Goal: Information Seeking & Learning: Learn about a topic

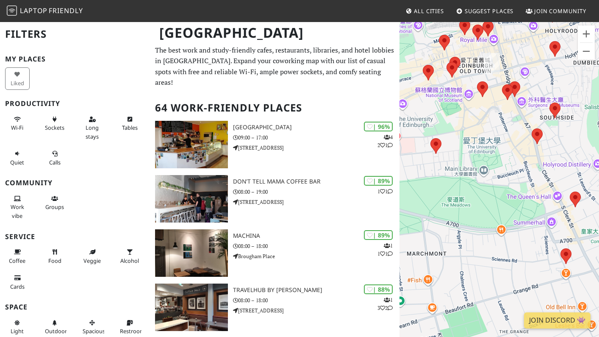
drag, startPoint x: 482, startPoint y: 162, endPoint x: 610, endPoint y: -19, distance: 221.1
click at [599, 0] on html "Laptop Friendly All Cities Suggest Places Join Community Edinburgh Filters My P…" at bounding box center [299, 168] width 599 height 337
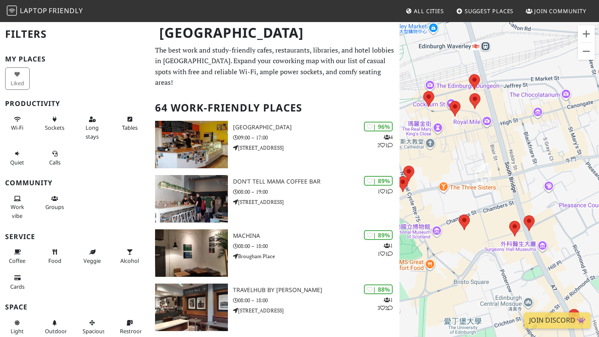
drag, startPoint x: 514, startPoint y: 101, endPoint x: 518, endPoint y: 260, distance: 158.6
click at [518, 260] on div at bounding box center [500, 189] width 200 height 337
click at [459, 215] on area at bounding box center [459, 215] width 0 height 0
click at [463, 203] on link "Balcony Café" at bounding box center [467, 206] width 31 height 6
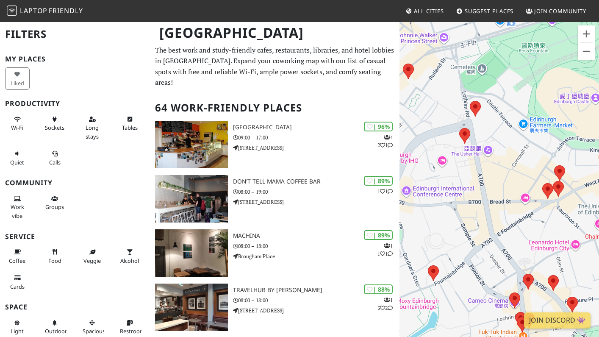
drag, startPoint x: 400, startPoint y: 162, endPoint x: 441, endPoint y: 156, distance: 41.1
click at [441, 156] on div "Balcony Café" at bounding box center [500, 189] width 200 height 337
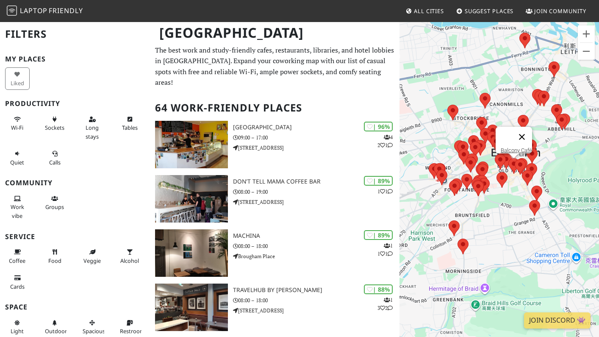
click at [527, 129] on button "關閉" at bounding box center [522, 137] width 20 height 20
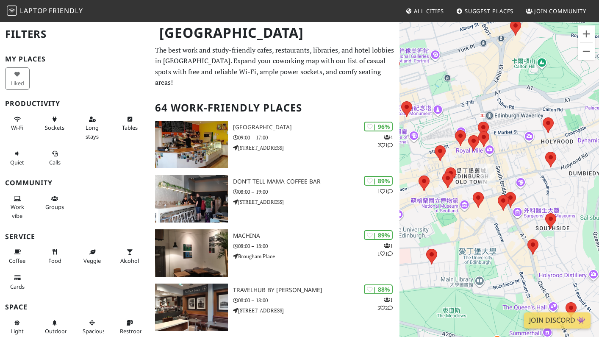
drag, startPoint x: 518, startPoint y: 201, endPoint x: 550, endPoint y: 184, distance: 35.5
click at [550, 184] on div at bounding box center [500, 189] width 200 height 337
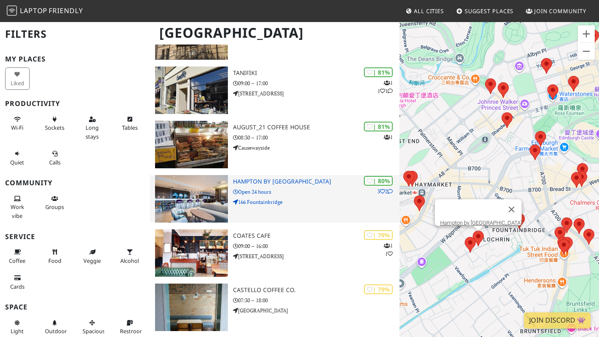
scroll to position [546, 0]
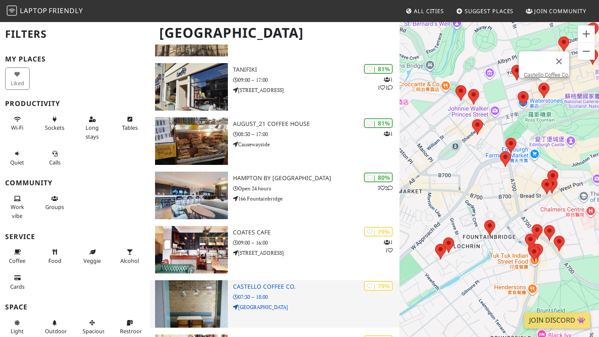
click at [289, 293] on p "07:30 – 18:00" at bounding box center [316, 297] width 167 height 8
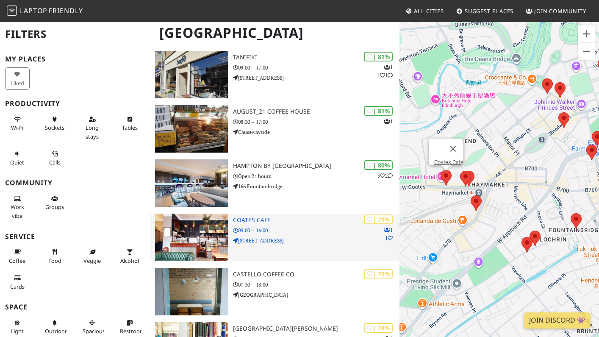
scroll to position [560, 0]
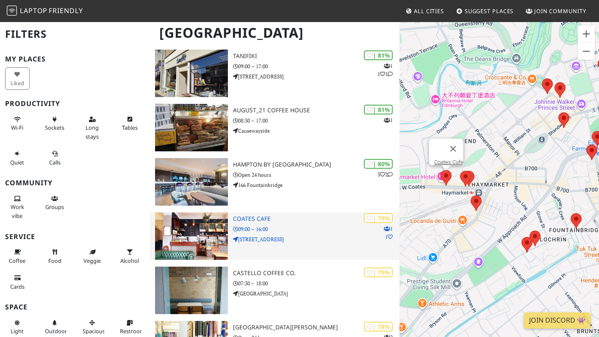
click at [328, 242] on div "| 79% 1 1 Coates Cafe 09:00 – 16:00 62 Haymarket Terrace" at bounding box center [316, 235] width 167 height 47
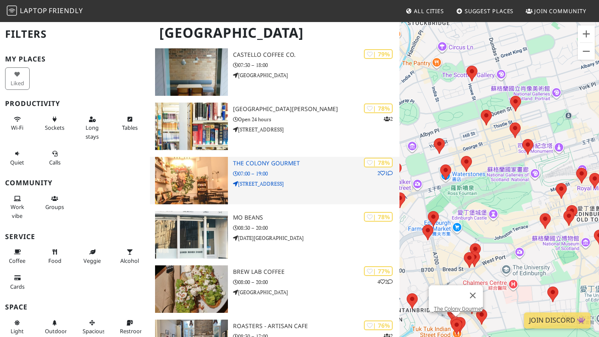
scroll to position [778, 0]
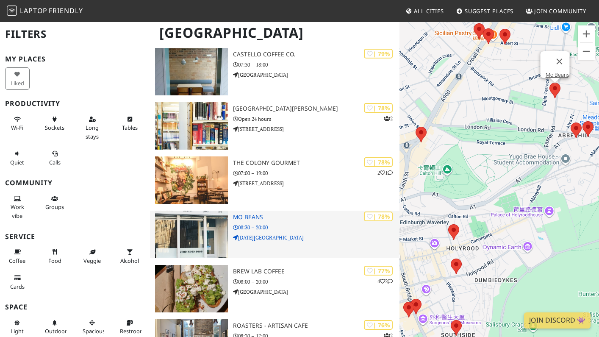
click at [274, 214] on h3 "Mo Beans" at bounding box center [316, 217] width 167 height 7
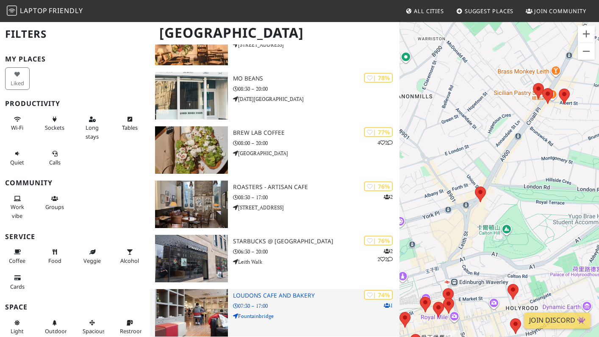
scroll to position [919, 0]
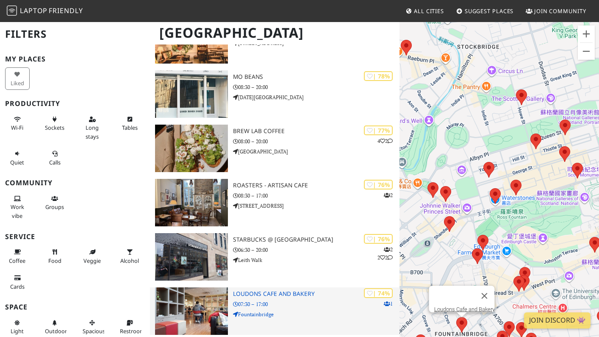
click at [300, 300] on p "07:30 – 17:00" at bounding box center [316, 304] width 167 height 8
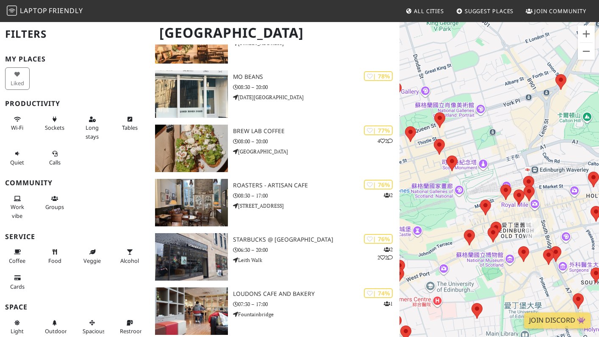
drag, startPoint x: 507, startPoint y: 230, endPoint x: 588, endPoint y: 117, distance: 139.1
click at [588, 117] on div at bounding box center [500, 189] width 200 height 337
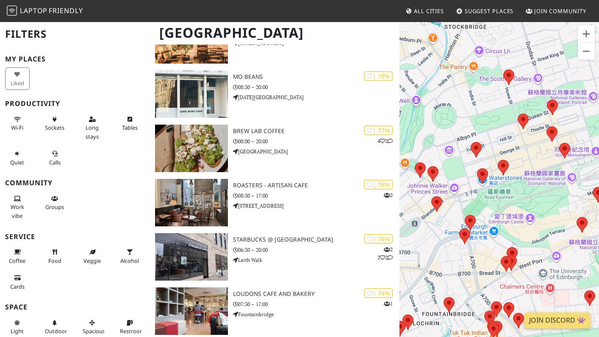
drag, startPoint x: 481, startPoint y: 136, endPoint x: 595, endPoint y: 124, distance: 114.3
click at [595, 124] on div at bounding box center [500, 189] width 200 height 337
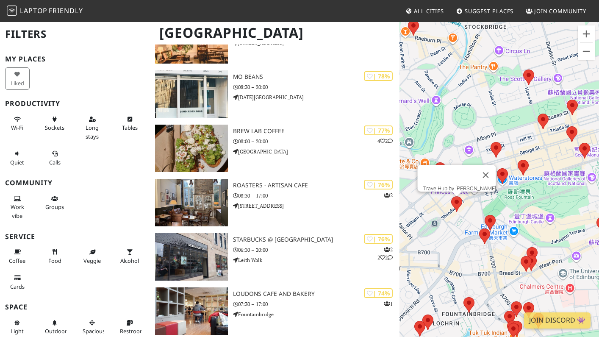
click at [452, 196] on area at bounding box center [452, 196] width 0 height 0
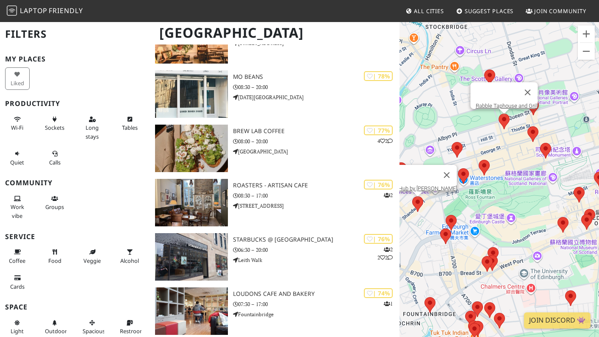
click at [499, 114] on area at bounding box center [499, 114] width 0 height 0
click at [503, 103] on link "Rabble Taphouse and Grill" at bounding box center [507, 106] width 62 height 6
click at [452, 142] on area at bounding box center [452, 142] width 0 height 0
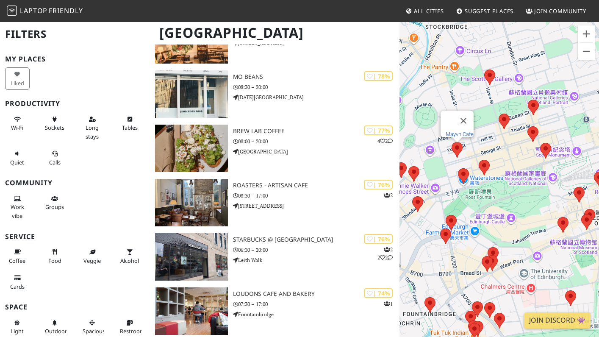
click at [456, 131] on link "Mayvn Cafe" at bounding box center [460, 134] width 28 height 6
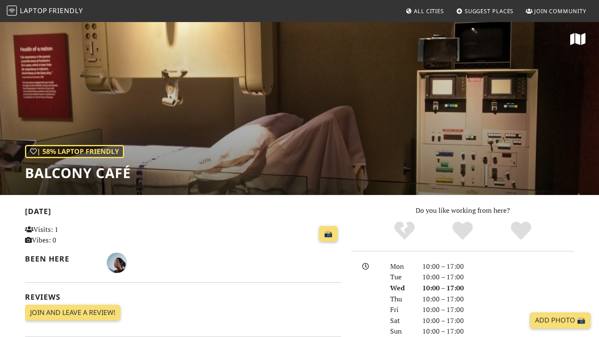
scroll to position [3, 0]
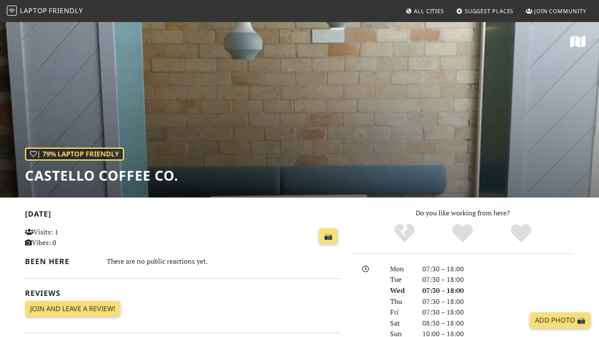
drag, startPoint x: 303, startPoint y: 148, endPoint x: 305, endPoint y: 112, distance: 36.1
click at [305, 112] on div "| 79% Laptop Friendly Castello Coffee Co." at bounding box center [299, 109] width 599 height 176
drag, startPoint x: 305, startPoint y: 114, endPoint x: 304, endPoint y: 141, distance: 27.1
click at [304, 141] on div "| 79% Laptop Friendly Castello Coffee Co." at bounding box center [299, 109] width 599 height 176
drag, startPoint x: 302, startPoint y: 141, endPoint x: 257, endPoint y: 141, distance: 45.4
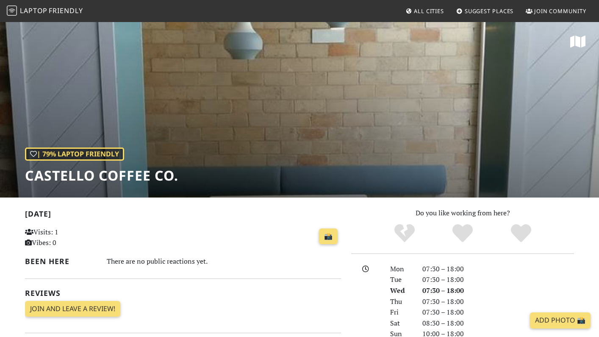
click at [257, 141] on div "| 79% Laptop Friendly Castello Coffee Co." at bounding box center [299, 109] width 599 height 176
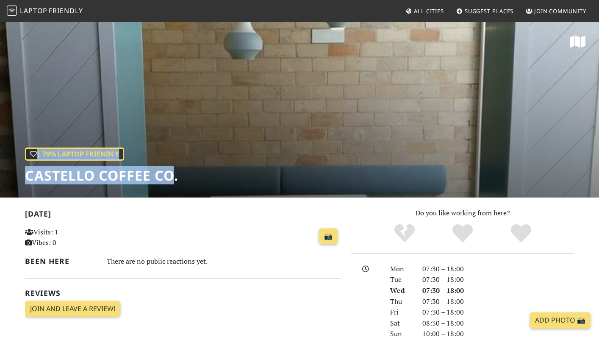
drag, startPoint x: 174, startPoint y: 177, endPoint x: 8, endPoint y: 175, distance: 165.8
click at [8, 175] on div "| 79% Laptop Friendly Castello Coffee Co." at bounding box center [299, 109] width 599 height 176
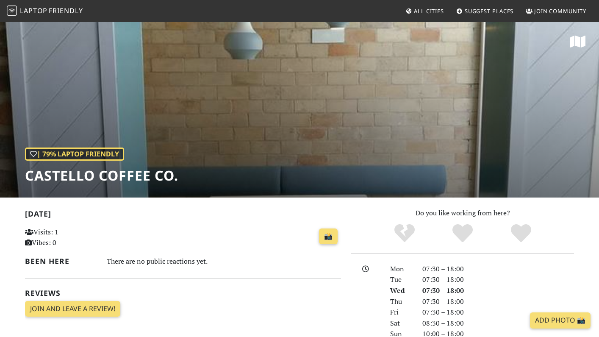
click at [67, 181] on h1 "Castello Coffee Co." at bounding box center [101, 175] width 153 height 16
drag, startPoint x: 181, startPoint y: 179, endPoint x: 14, endPoint y: 185, distance: 167.1
click at [14, 185] on div "| 79% Laptop Friendly Castello Coffee Co." at bounding box center [299, 109] width 599 height 176
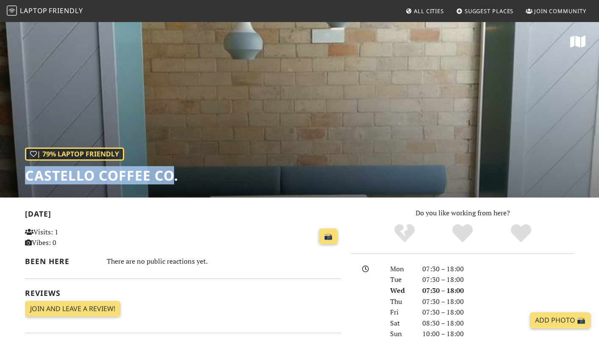
drag, startPoint x: 170, startPoint y: 180, endPoint x: 28, endPoint y: 184, distance: 141.7
click at [28, 184] on h1 "Castello Coffee Co." at bounding box center [101, 175] width 153 height 16
copy h1 "Castello Coffee Co"
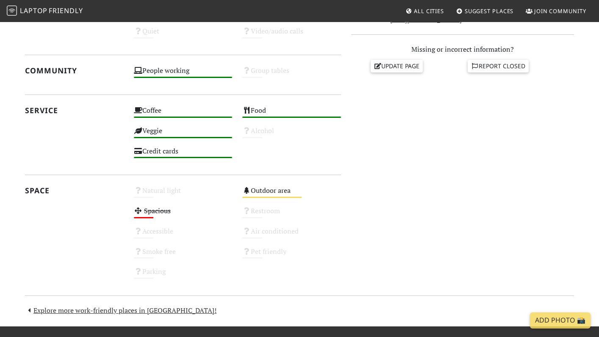
scroll to position [382, 0]
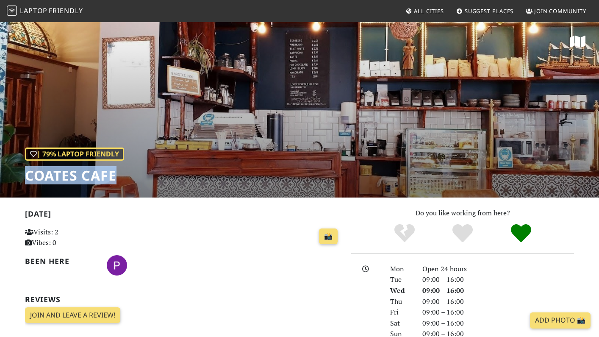
drag, startPoint x: 120, startPoint y: 179, endPoint x: 27, endPoint y: 178, distance: 92.9
click at [27, 178] on h1 "Coates Cafe" at bounding box center [74, 175] width 99 height 16
copy h1 "Coates Cafe"
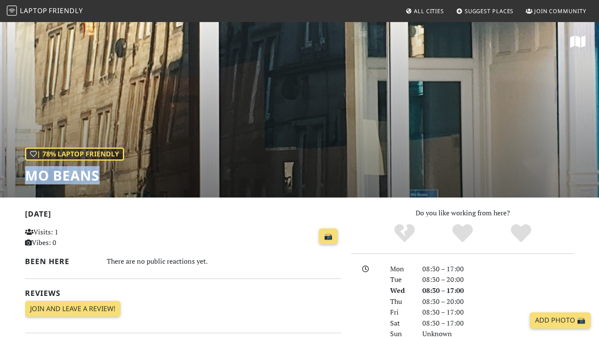
drag, startPoint x: 106, startPoint y: 176, endPoint x: 26, endPoint y: 177, distance: 80.1
click at [26, 177] on h1 "Mo Beans" at bounding box center [74, 175] width 99 height 16
copy h1 "Mo Beans"
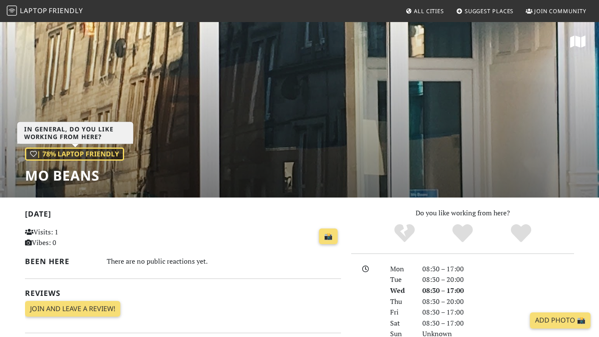
click at [111, 150] on div "| 78% Laptop Friendly" at bounding box center [74, 155] width 99 height 14
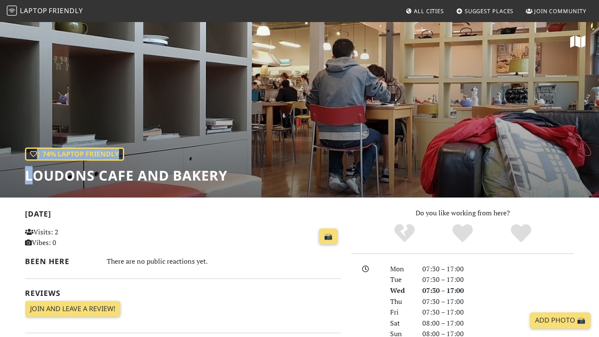
drag, startPoint x: 235, startPoint y: 178, endPoint x: 30, endPoint y: 177, distance: 205.2
click at [30, 177] on div "| 74% Laptop Friendly Loudons Cafe and Bakery" at bounding box center [299, 109] width 599 height 176
click at [201, 177] on h1 "Loudons Cafe and Bakery" at bounding box center [126, 175] width 203 height 16
click at [235, 180] on div "| 74% Laptop Friendly Loudons Cafe and Bakery" at bounding box center [299, 109] width 599 height 176
drag, startPoint x: 231, startPoint y: 178, endPoint x: 103, endPoint y: 176, distance: 128.0
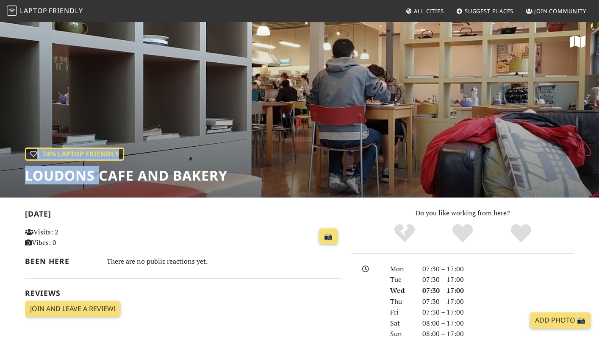
click at [103, 176] on div "| 74% Laptop Friendly Loudons Cafe and Bakery" at bounding box center [299, 109] width 599 height 176
click at [29, 181] on h1 "Loudons Cafe and Bakery" at bounding box center [126, 175] width 203 height 16
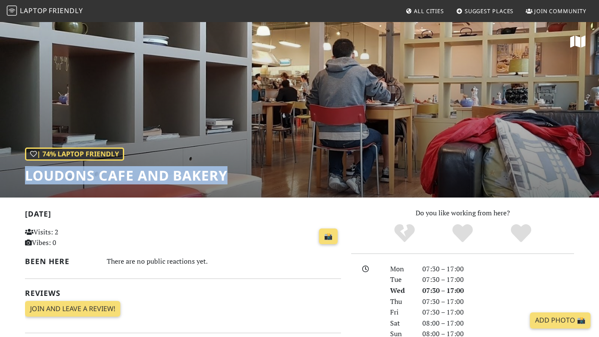
drag, startPoint x: 25, startPoint y: 178, endPoint x: 225, endPoint y: 173, distance: 199.8
click at [225, 173] on h1 "Loudons Cafe and Bakery" at bounding box center [126, 175] width 203 height 16
copy h1 "Loudons Cafe and Bakery"
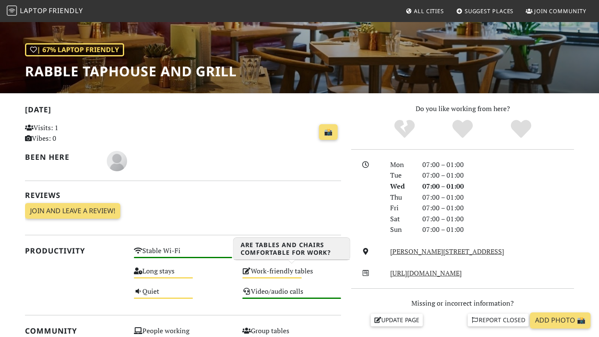
scroll to position [103, 0]
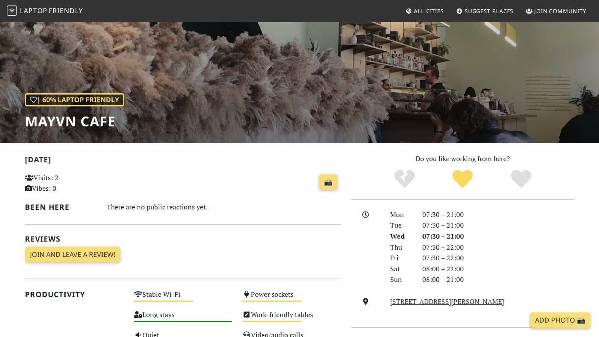
scroll to position [49, 0]
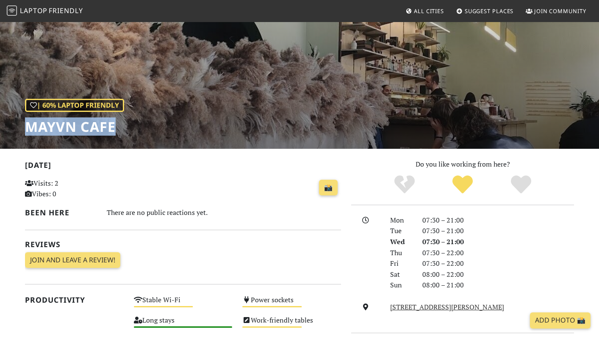
drag, startPoint x: 115, startPoint y: 125, endPoint x: 28, endPoint y: 126, distance: 87.8
click at [28, 126] on h1 "Mayvn Cafe" at bounding box center [74, 127] width 99 height 16
copy h1 "Mayvn Cafe"
